Goal: Information Seeking & Learning: Check status

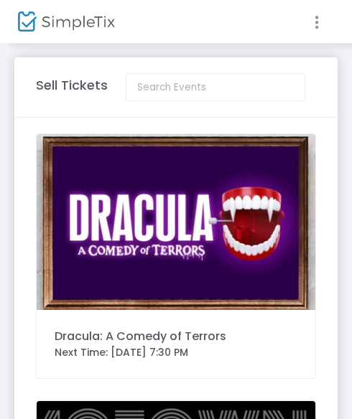
click at [321, 17] on icon at bounding box center [316, 23] width 13 height 18
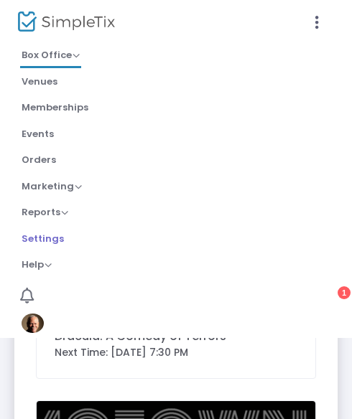
click at [62, 232] on link "Settings" at bounding box center [42, 240] width 45 height 24
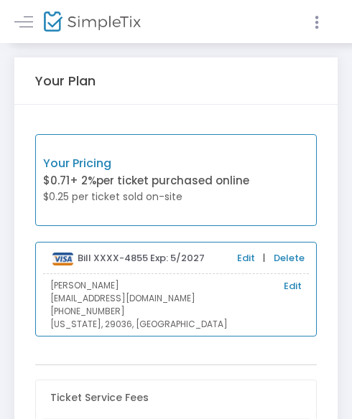
click at [321, 21] on icon at bounding box center [316, 23] width 13 height 18
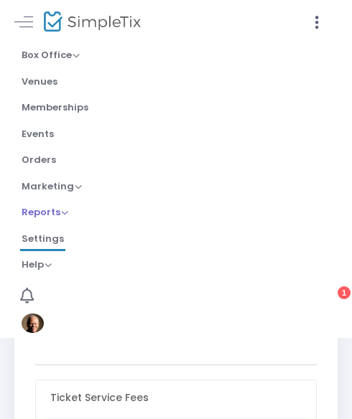
click at [59, 212] on span "Reports" at bounding box center [45, 212] width 47 height 14
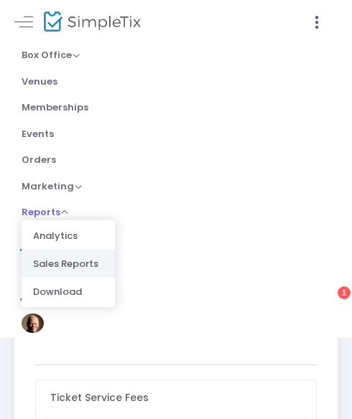
click at [83, 261] on li "Sales Reports" at bounding box center [68, 264] width 93 height 28
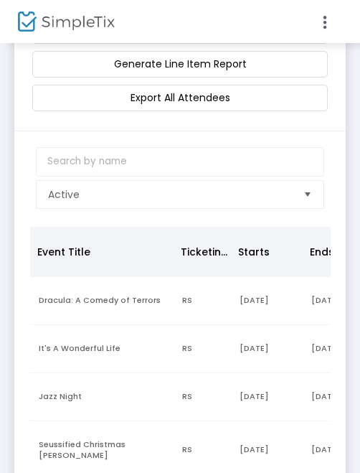
scroll to position [116, 0]
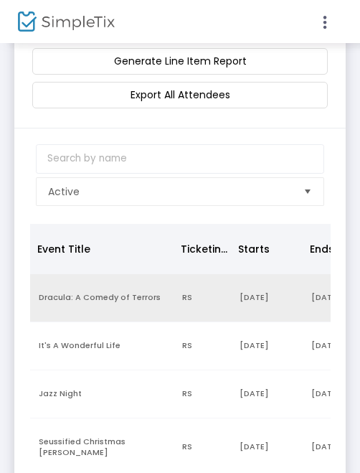
click at [254, 298] on td "[DATE]" at bounding box center [267, 298] width 72 height 48
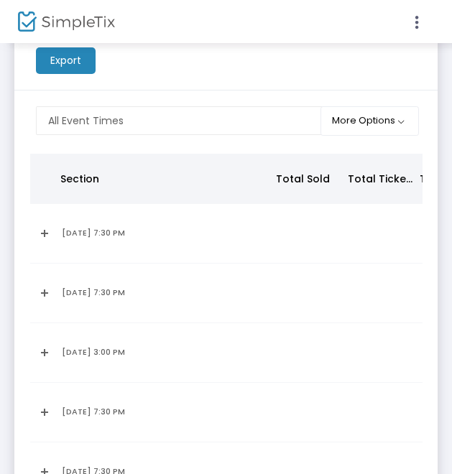
scroll to position [93, 0]
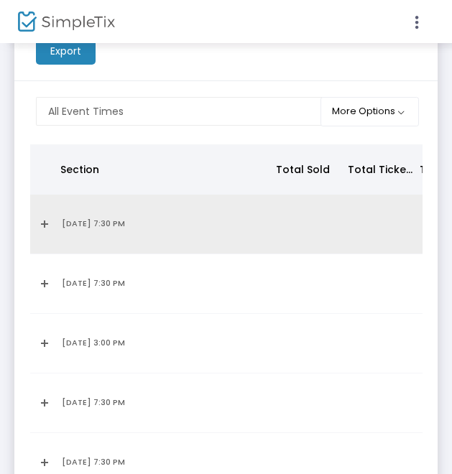
click at [40, 225] on link "Expand Details" at bounding box center [42, 224] width 6 height 23
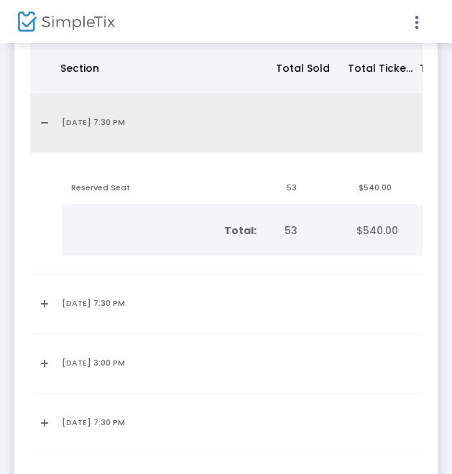
scroll to position [197, 0]
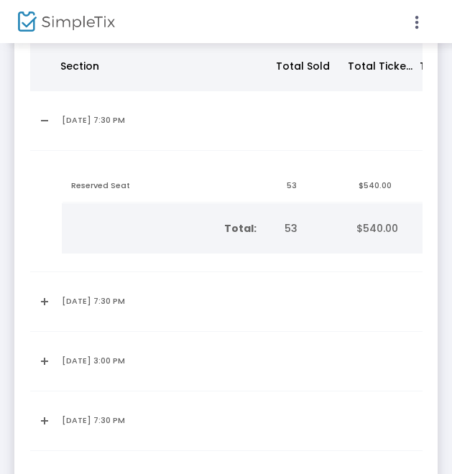
click at [14, 254] on div "Dracula: A Comedy of Terrors Back View Totals Per Sub-Price Category Export All…" at bounding box center [226, 397] width 452 height 1102
click at [45, 298] on link "Expand Details" at bounding box center [42, 301] width 6 height 23
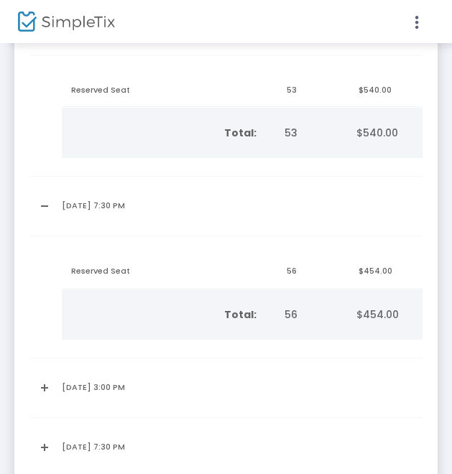
scroll to position [293, 0]
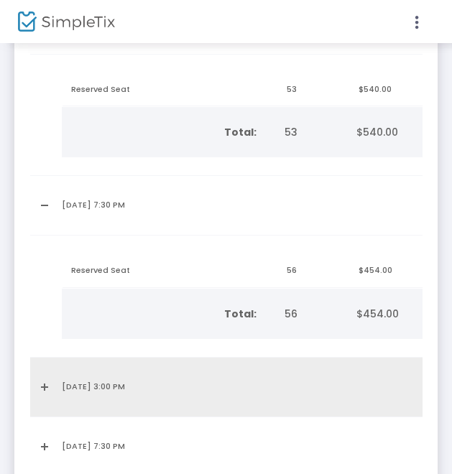
click at [45, 385] on link "Expand Details" at bounding box center [42, 387] width 6 height 23
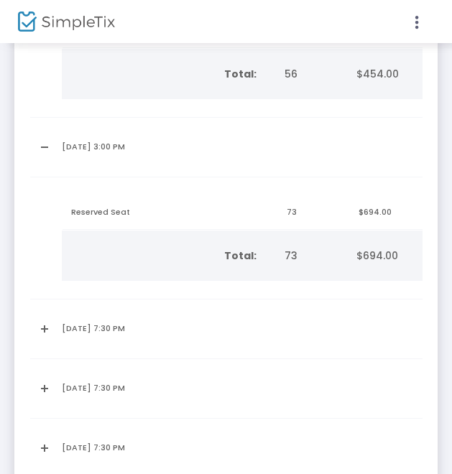
scroll to position [534, 0]
click at [43, 332] on link "Expand Details" at bounding box center [42, 328] width 6 height 23
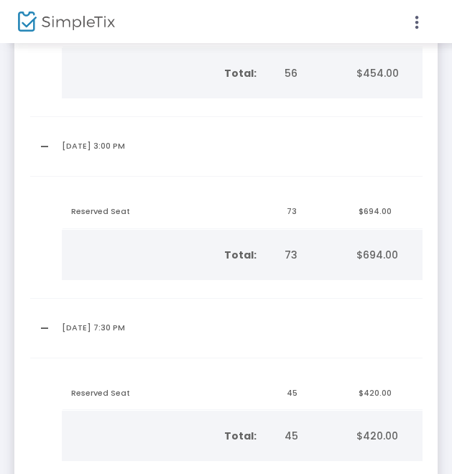
click at [45, 330] on link "Collapse Details" at bounding box center [42, 328] width 6 height 23
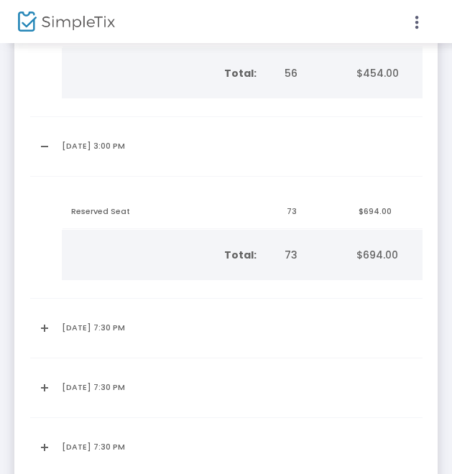
click at [45, 329] on link "Expand Details" at bounding box center [42, 328] width 6 height 23
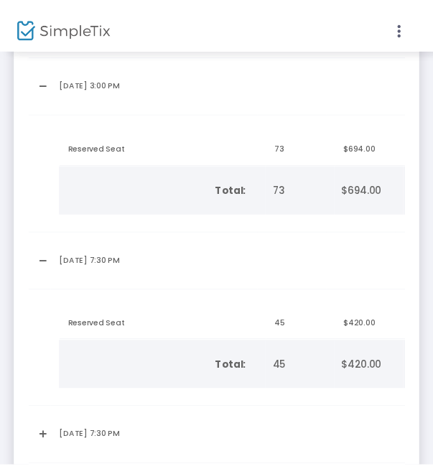
scroll to position [605, 0]
